Goal: Task Accomplishment & Management: Manage account settings

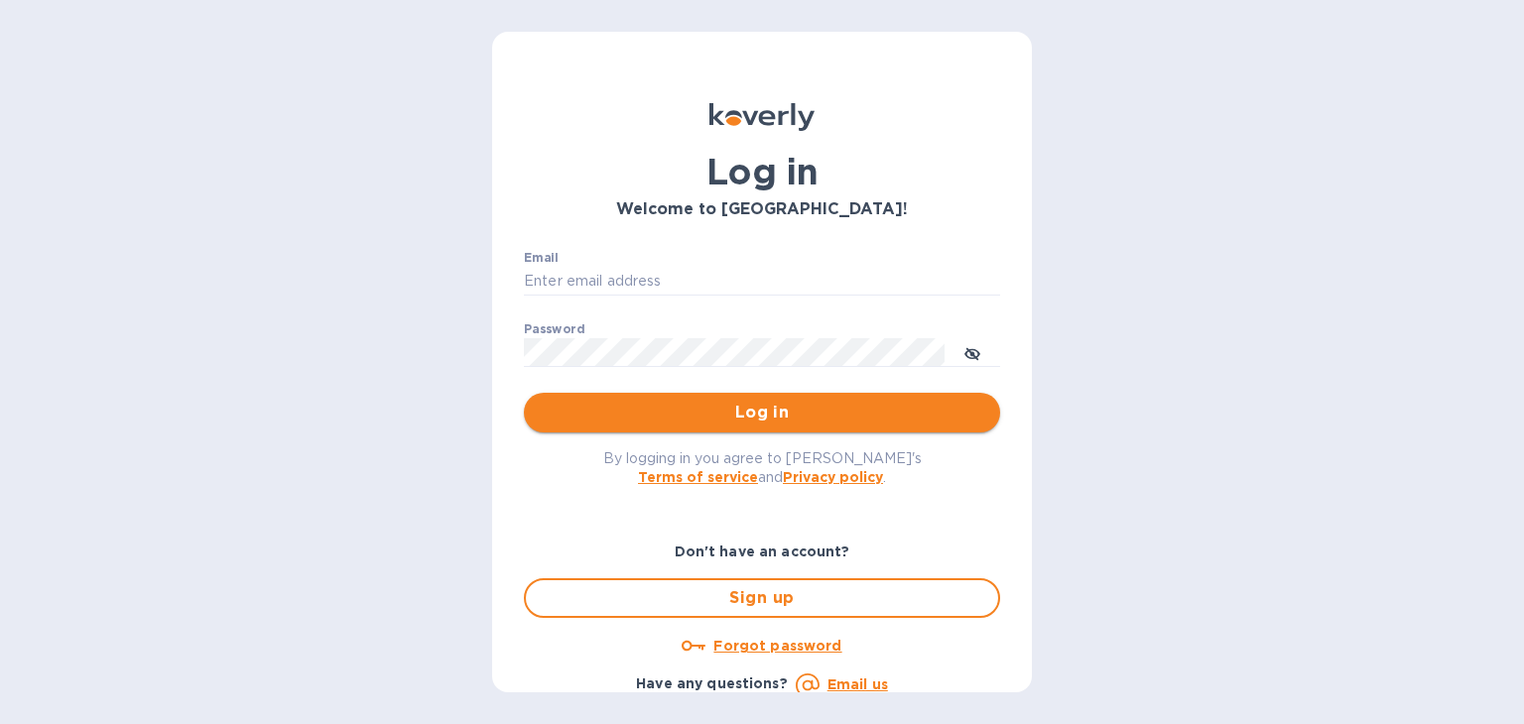
type input "mizy@simpleforwarding.com"
click at [786, 430] on button "Log in" at bounding box center [762, 413] width 476 height 40
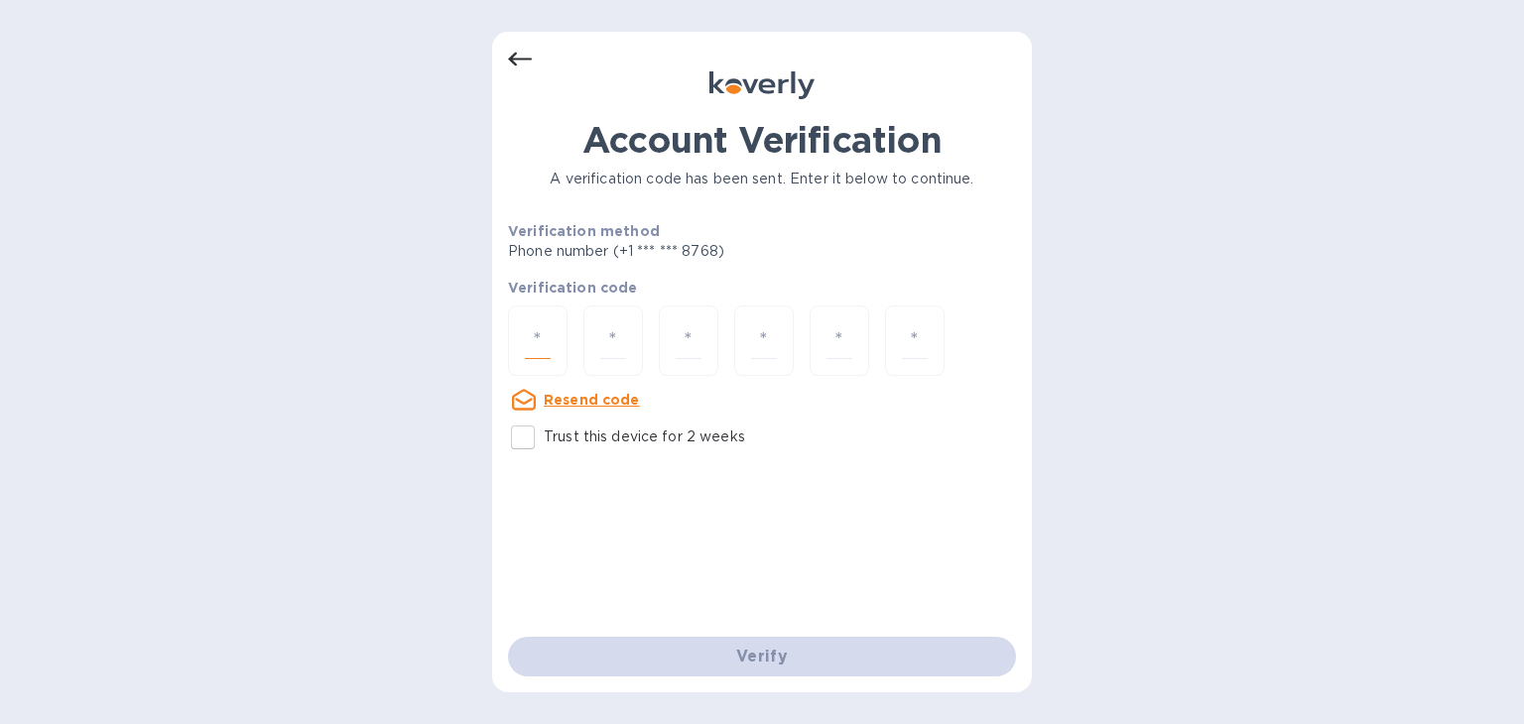
click at [544, 345] on input "number" at bounding box center [538, 340] width 26 height 37
paste input "9"
type input "9"
type input "4"
type input "9"
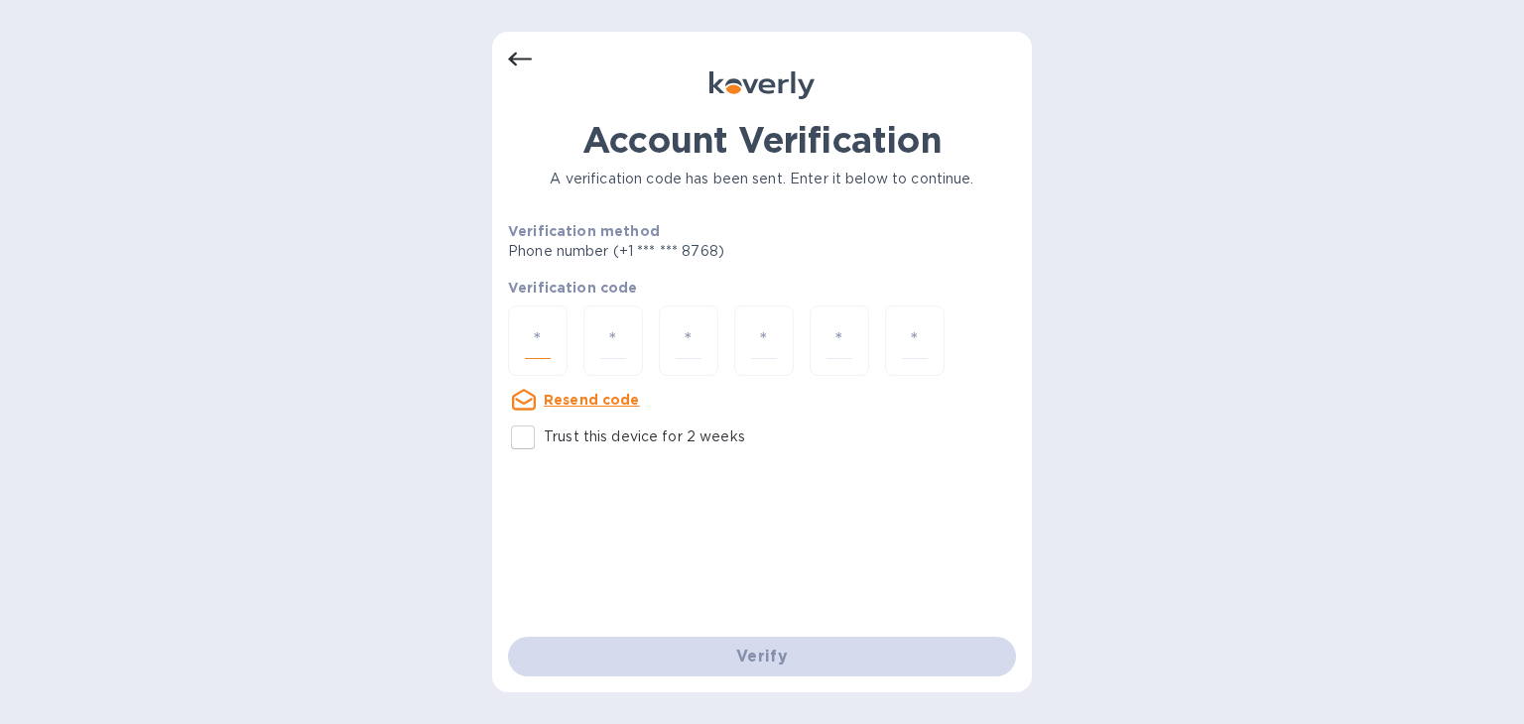
type input "7"
type input "3"
type input "1"
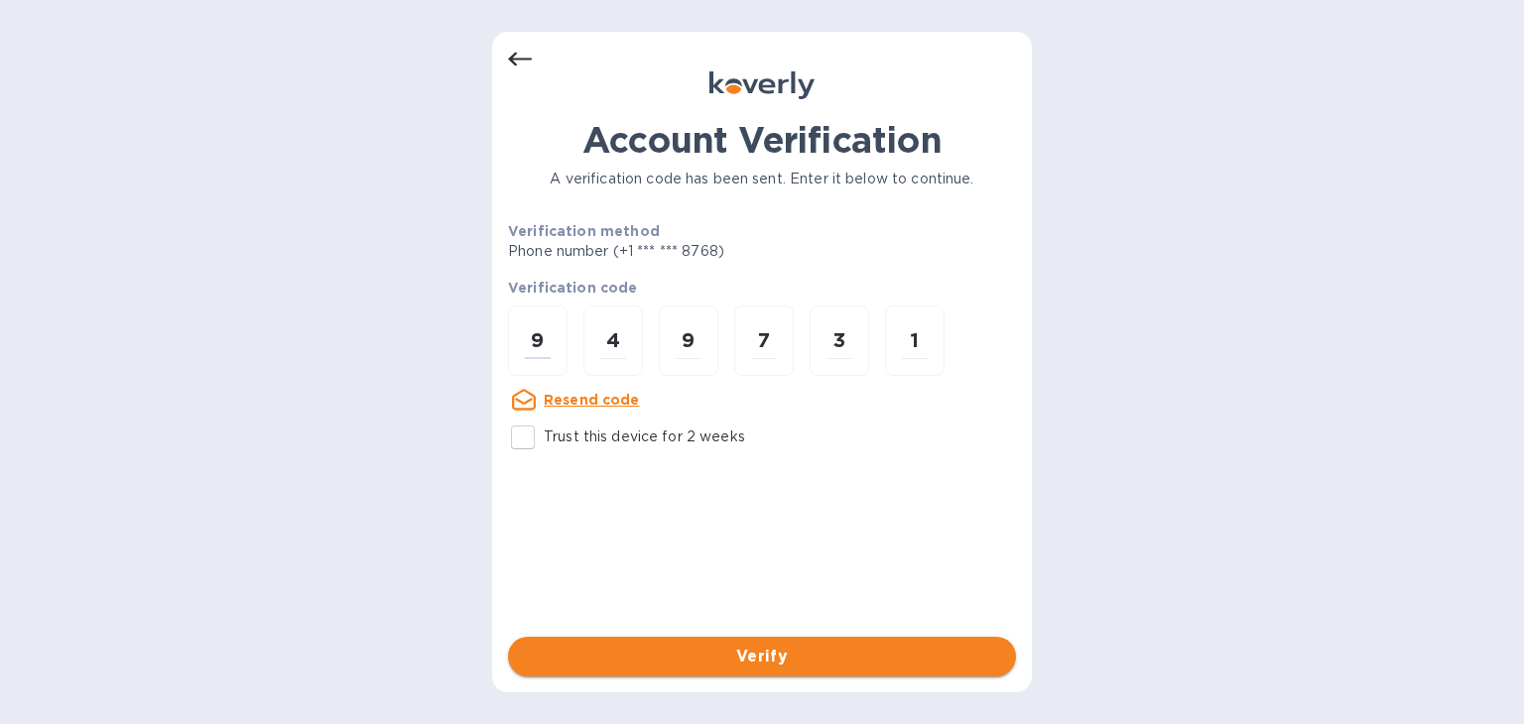
type input "9"
click at [665, 653] on span "Verify" at bounding box center [762, 657] width 476 height 24
